Goal: Task Accomplishment & Management: Manage account settings

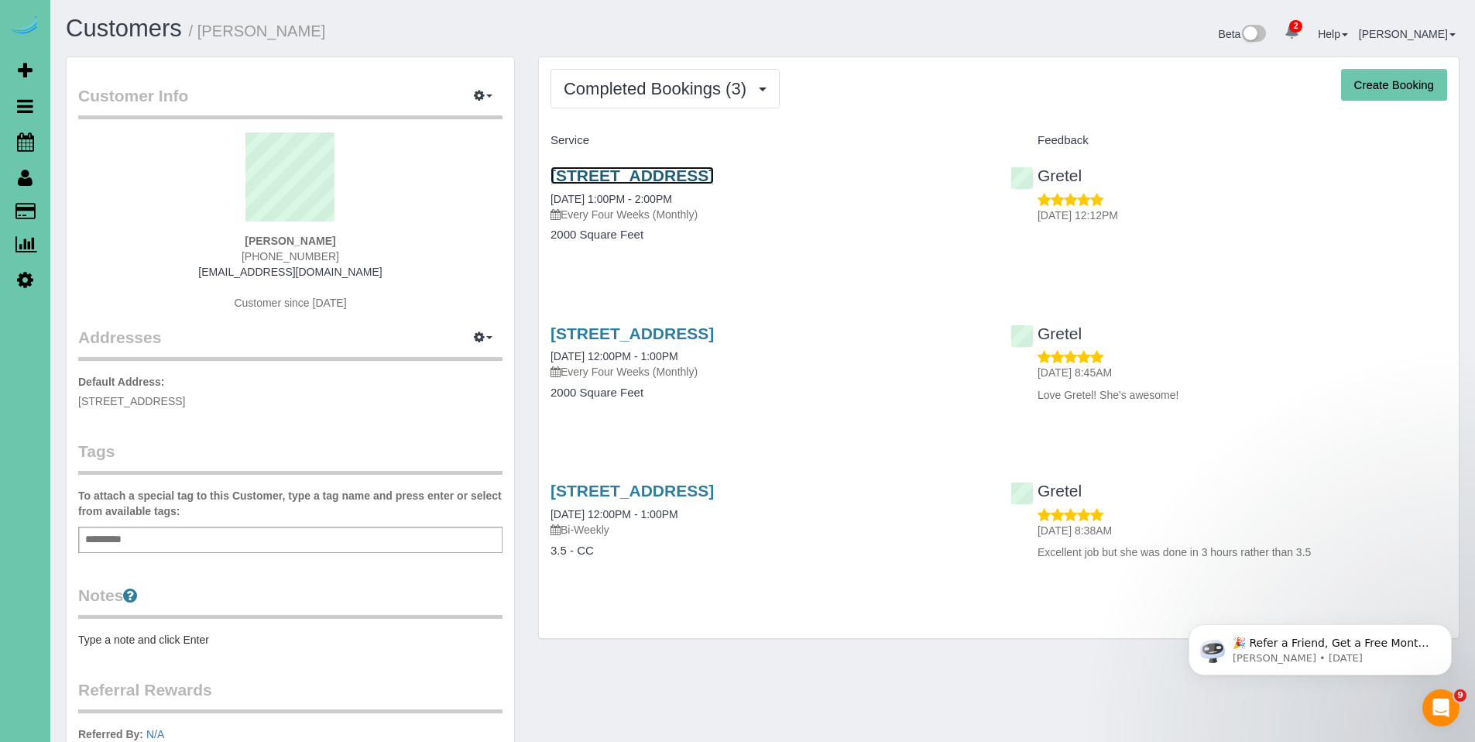
click at [646, 178] on link "[STREET_ADDRESS]" at bounding box center [632, 175] width 163 height 18
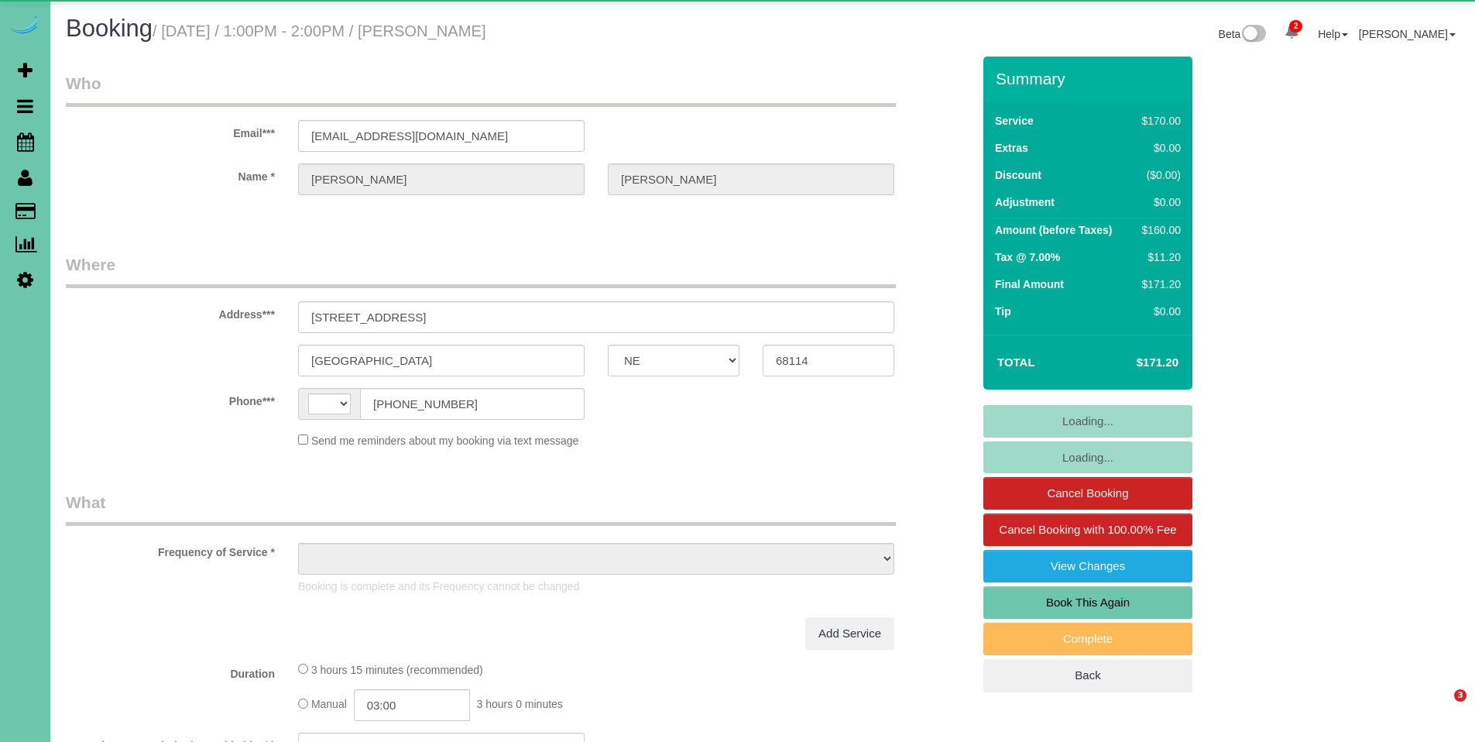
select select "NE"
select select "string:US"
select select "object:663"
select select "number:36"
select select "number:41"
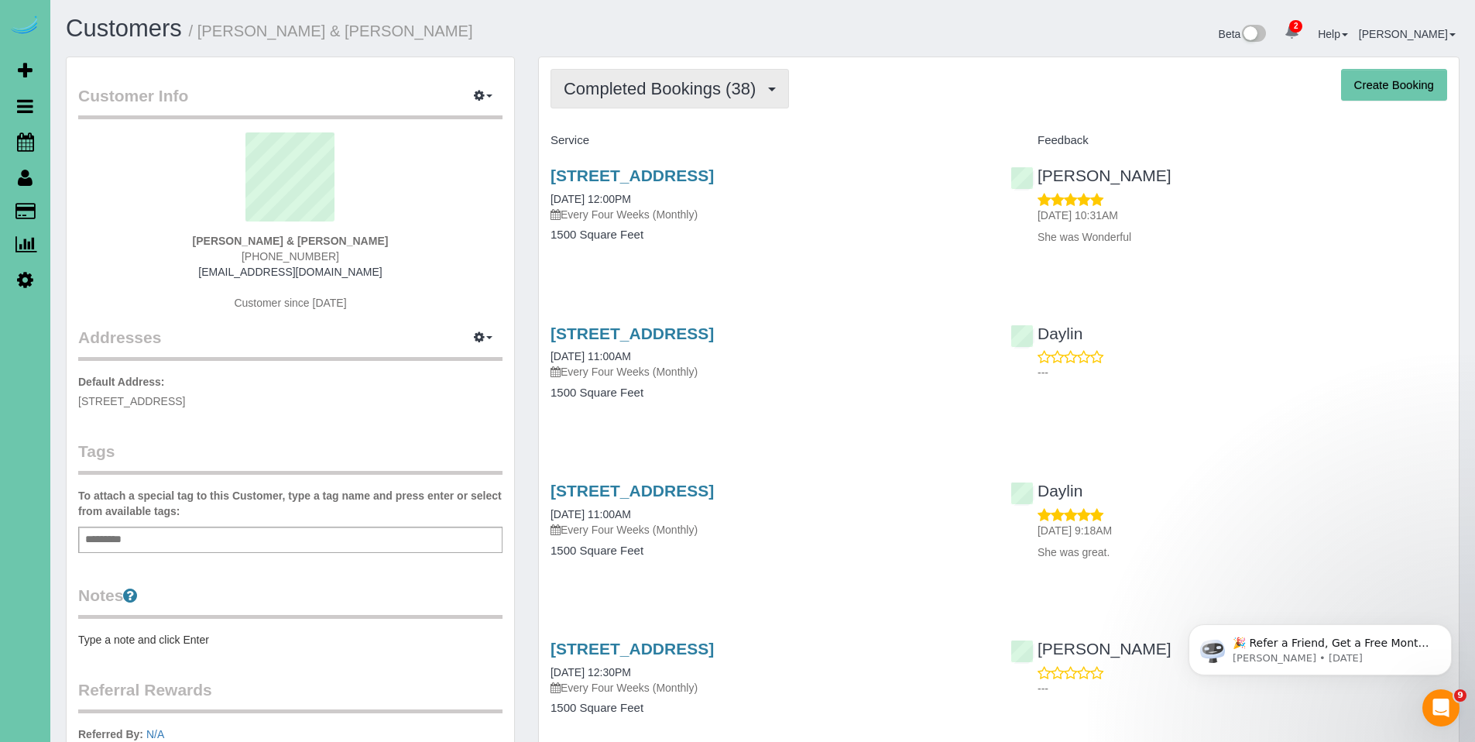
click at [633, 97] on span "Completed Bookings (38)" at bounding box center [664, 88] width 200 height 19
